Goal: Task Accomplishment & Management: Use online tool/utility

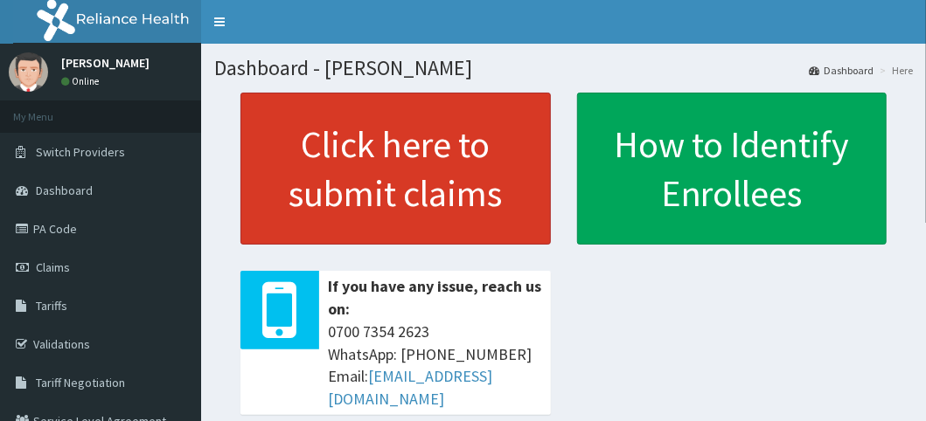
click at [376, 156] on link "Click here to submit claims" at bounding box center [395, 169] width 310 height 152
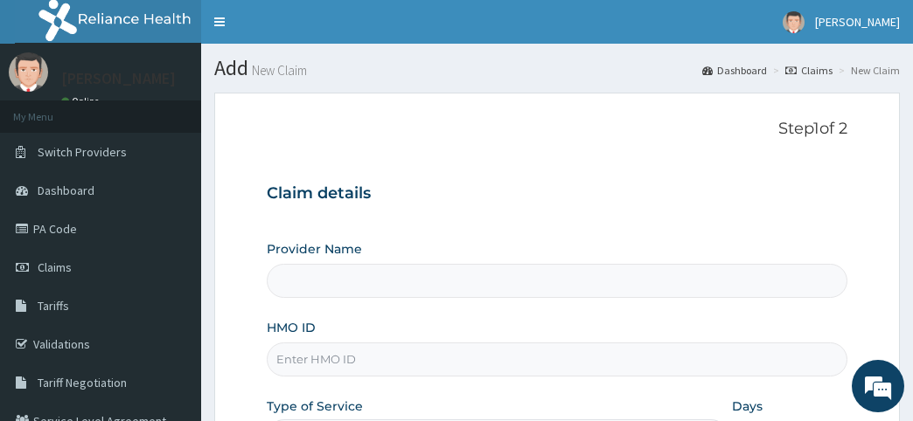
type input "[PERSON_NAME]"
